Goal: Find specific page/section: Find specific page/section

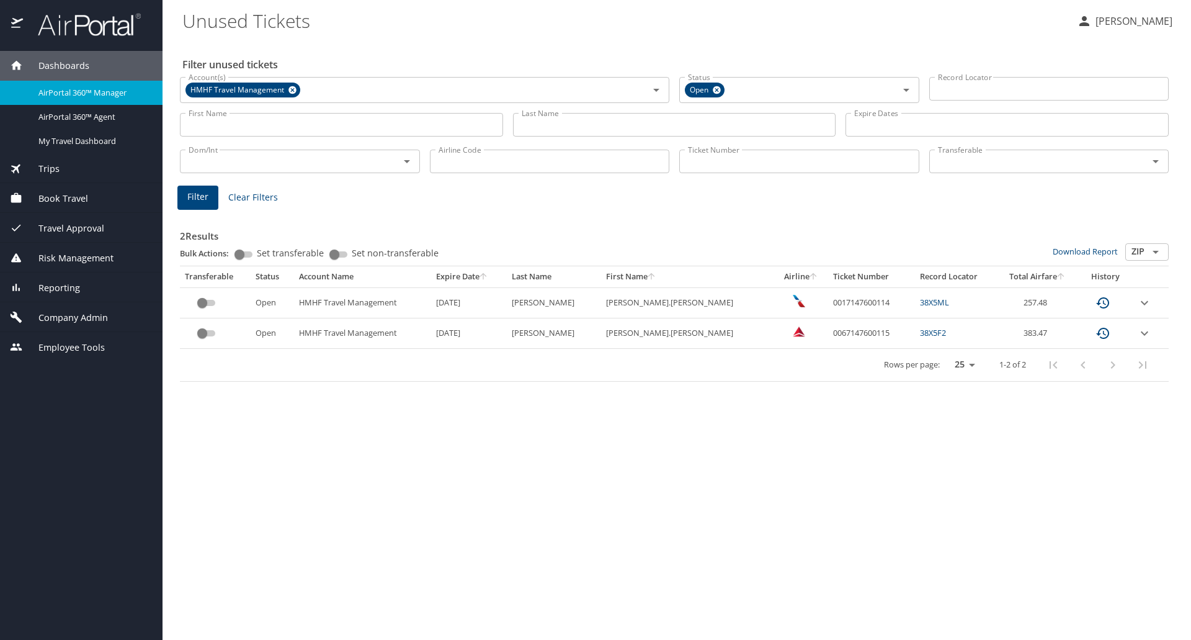
click at [67, 347] on span "Employee Tools" at bounding box center [64, 348] width 82 height 14
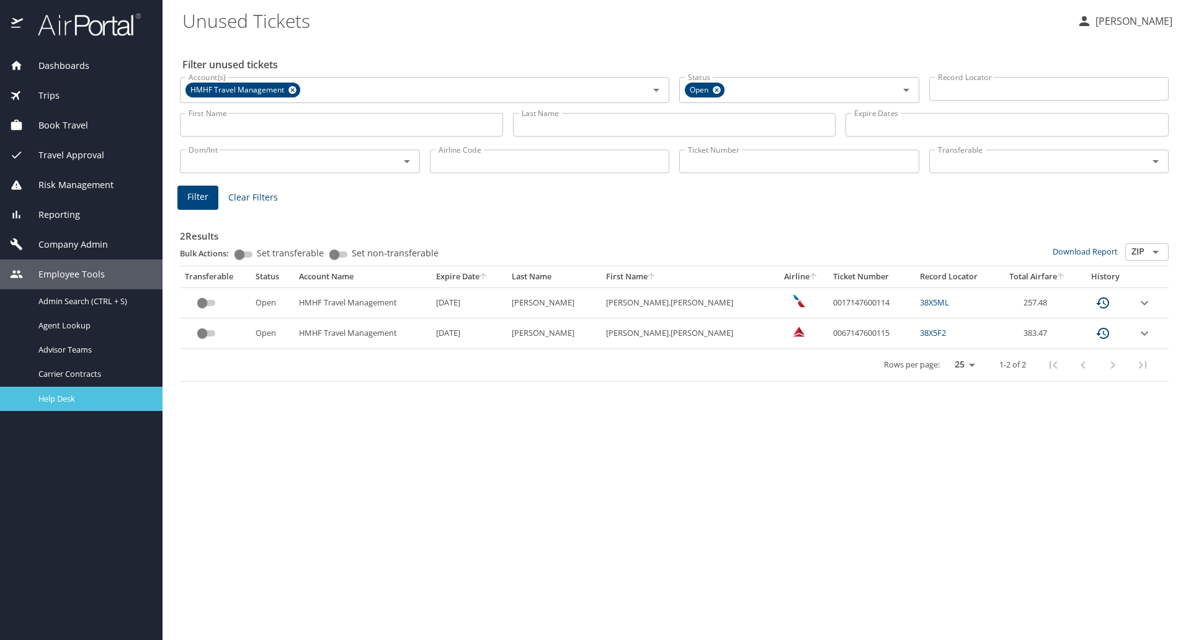
click at [54, 395] on span "Help Desk" at bounding box center [92, 399] width 109 height 12
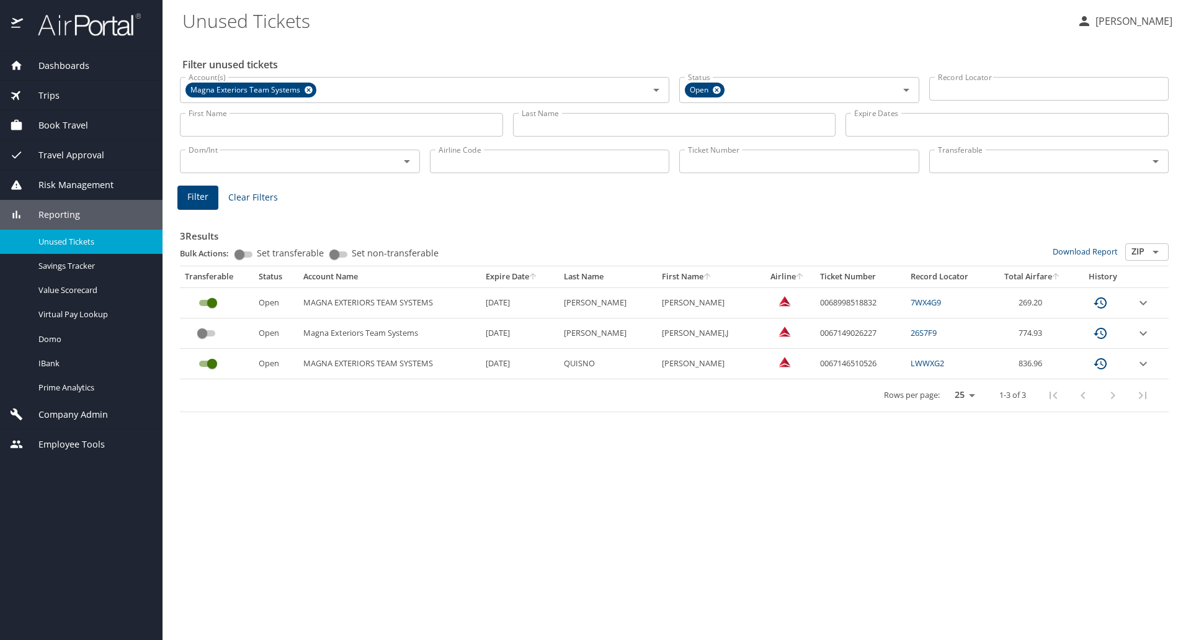
click at [65, 444] on span "Employee Tools" at bounding box center [64, 444] width 82 height 14
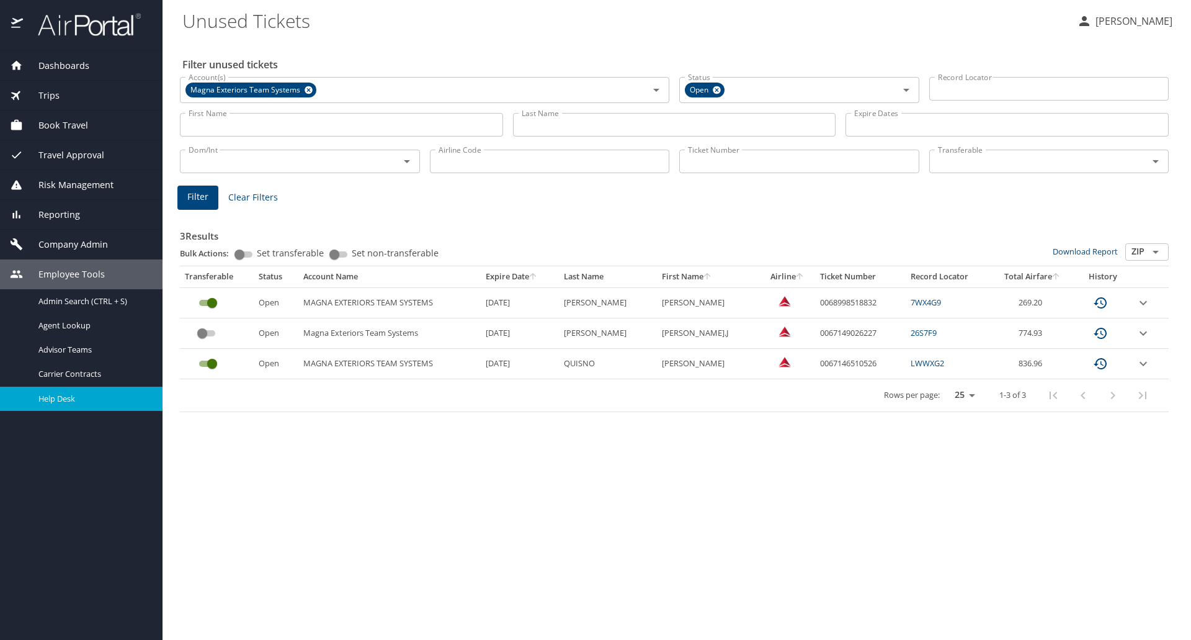
click at [56, 401] on span "Help Desk" at bounding box center [92, 399] width 109 height 12
